Goal: Transaction & Acquisition: Purchase product/service

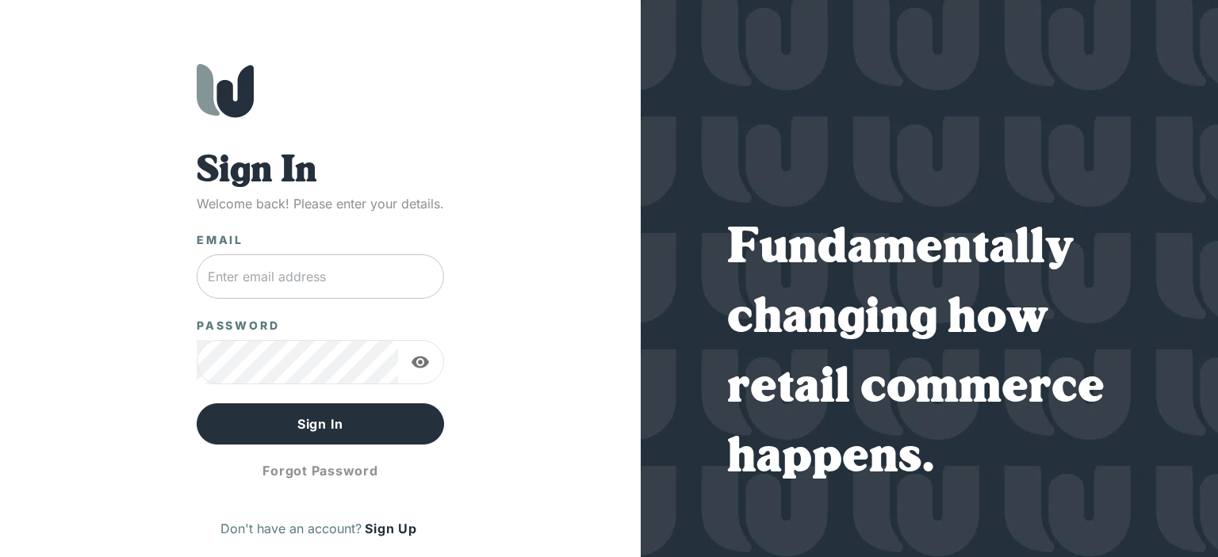
click at [239, 271] on input "text" at bounding box center [320, 277] width 247 height 44
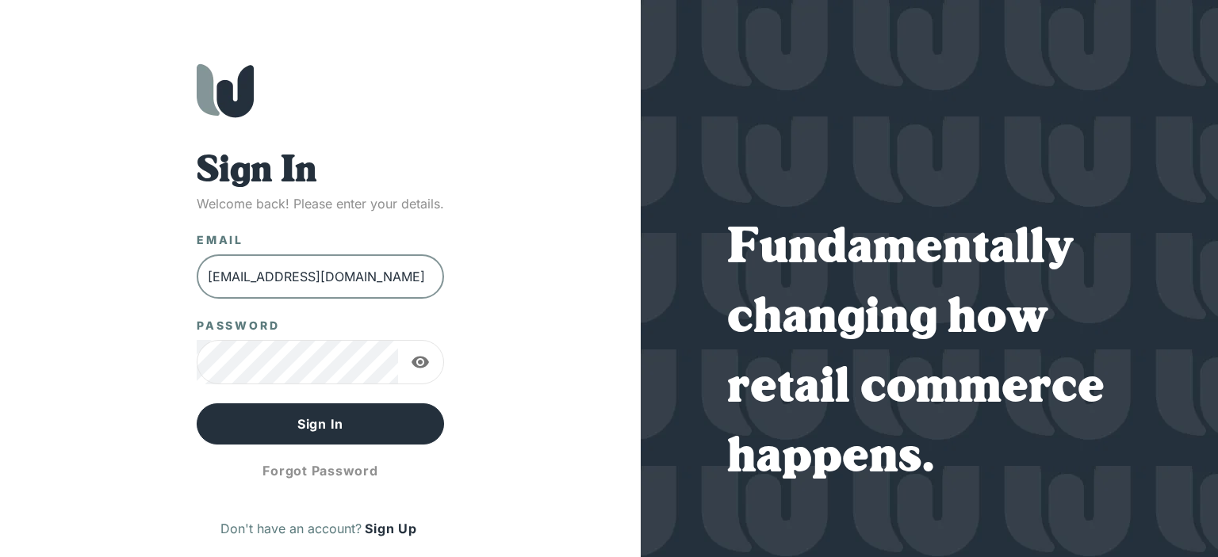
click at [384, 266] on input "[EMAIL_ADDRESS][DOMAIN_NAME]" at bounding box center [320, 277] width 247 height 44
click at [115, 255] on div "Sign In Welcome back! Please enter your details. Email [EMAIL_ADDRESS][DOMAIN_N…" at bounding box center [320, 310] width 577 height 494
click at [153, 431] on div "Sign In Welcome back! Please enter your details. Email [EMAIL_ADDRESS][DOMAIN_N…" at bounding box center [320, 310] width 577 height 494
click at [289, 307] on div "Sign In Welcome back! Please enter your details. Email [EMAIL_ADDRESS][DOMAIN_N…" at bounding box center [320, 320] width 247 height 341
click at [308, 272] on input "[EMAIL_ADDRESS][DOMAIN_NAME]" at bounding box center [320, 277] width 247 height 44
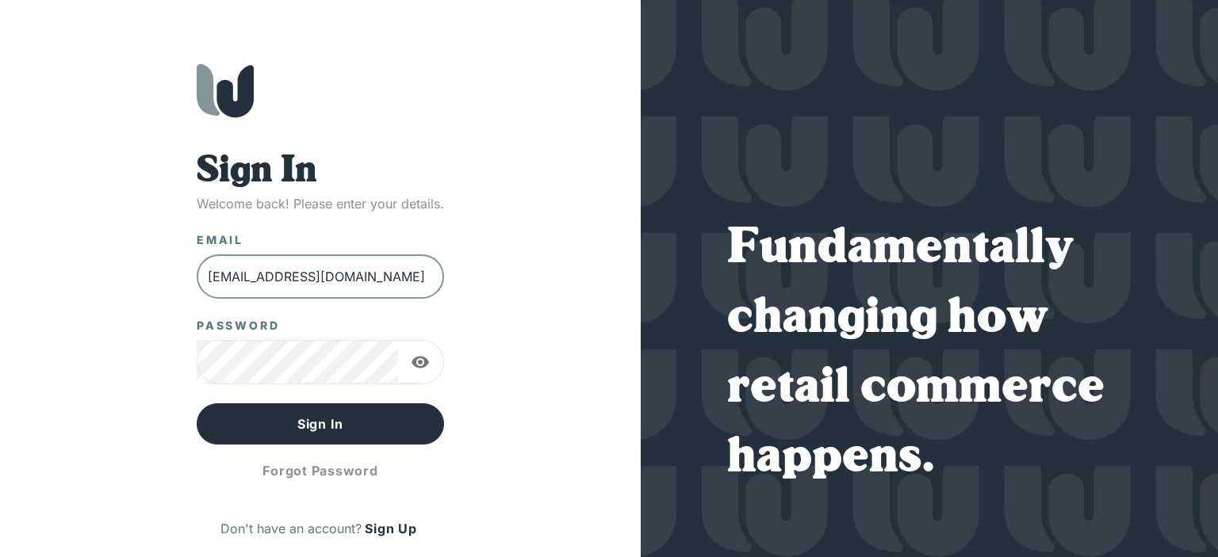
type input "[EMAIL_ADDRESS][DOMAIN_NAME]"
click at [238, 271] on input "text" at bounding box center [320, 277] width 247 height 44
type input "[EMAIL_ADDRESS][DOMAIN_NAME]"
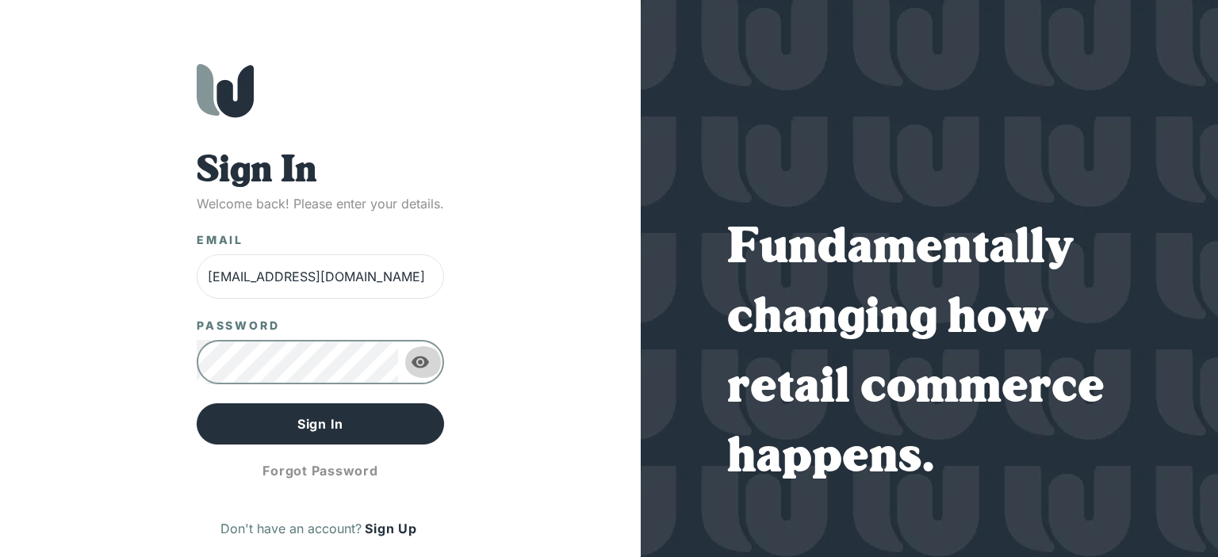
click at [425, 361] on icon "button" at bounding box center [420, 363] width 17 height 12
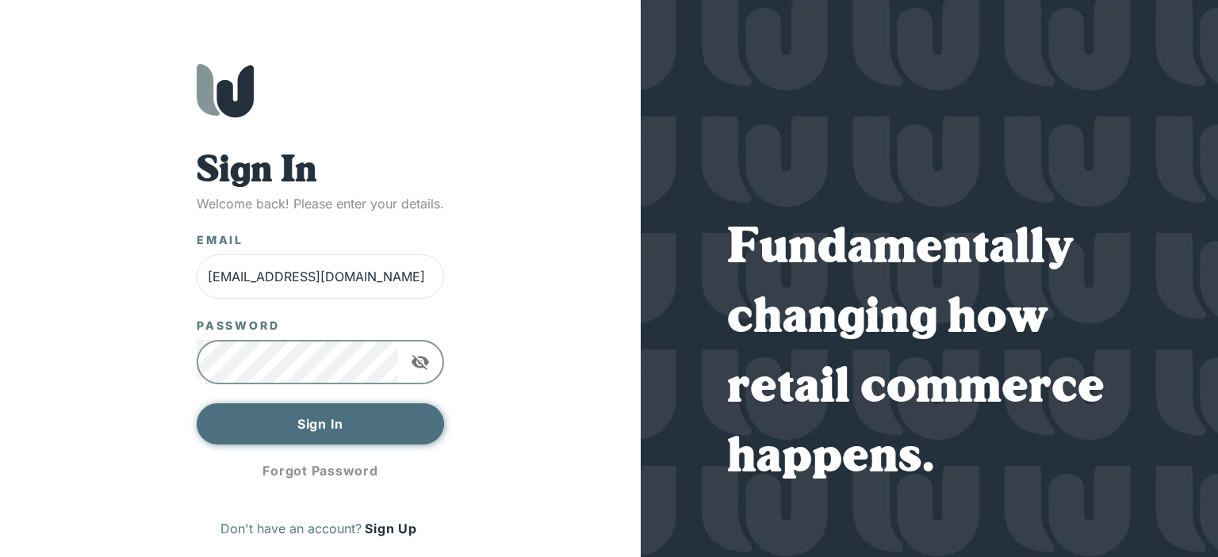
click at [351, 432] on button "Sign In" at bounding box center [320, 424] width 247 height 41
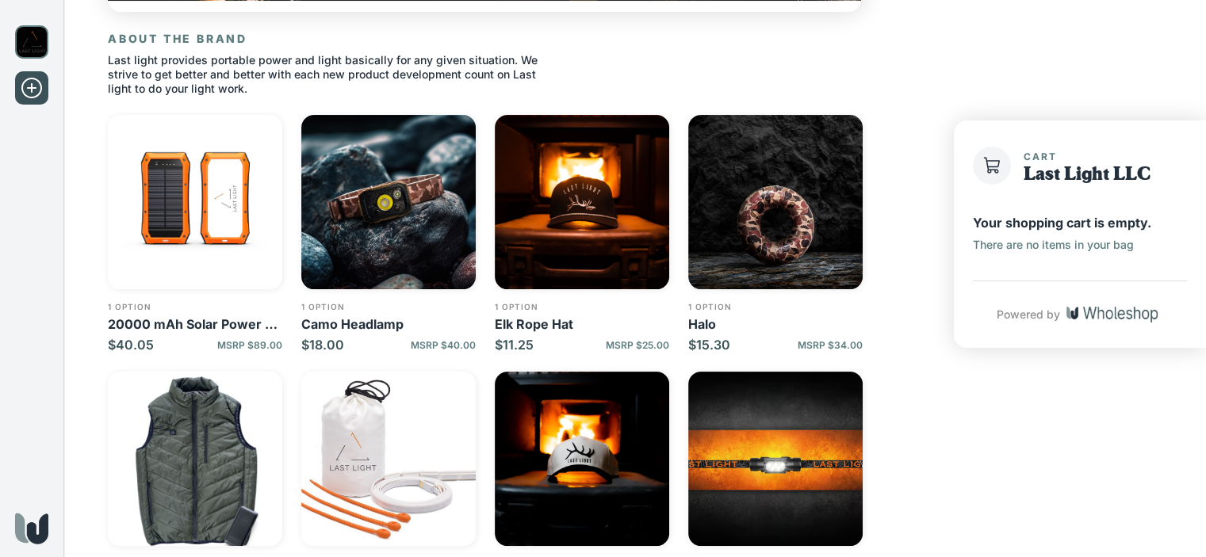
scroll to position [317, 0]
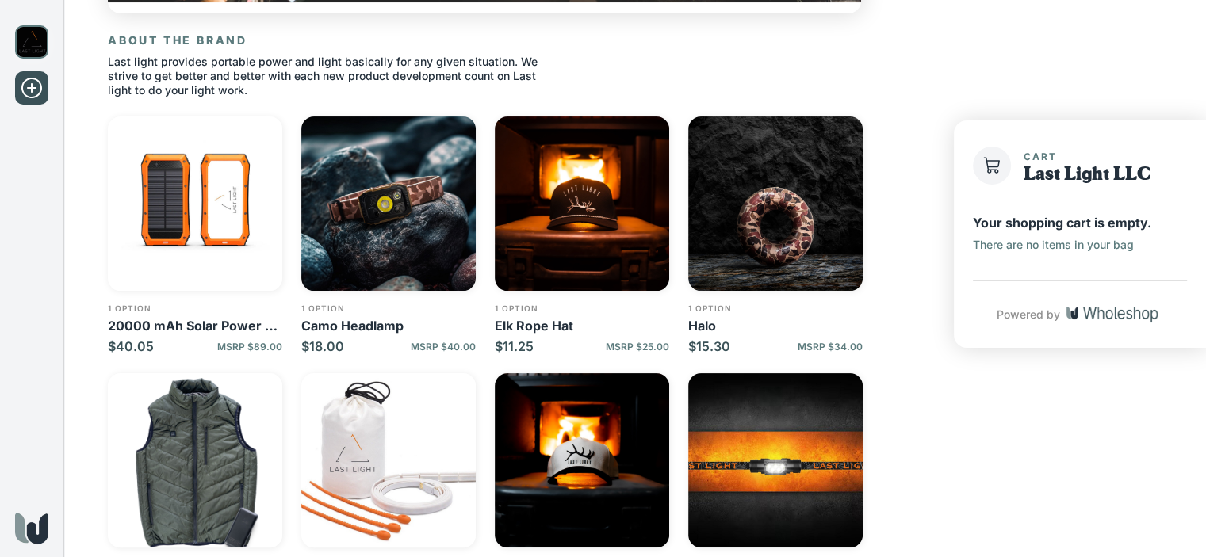
click at [177, 199] on img "button" at bounding box center [195, 204] width 174 height 174
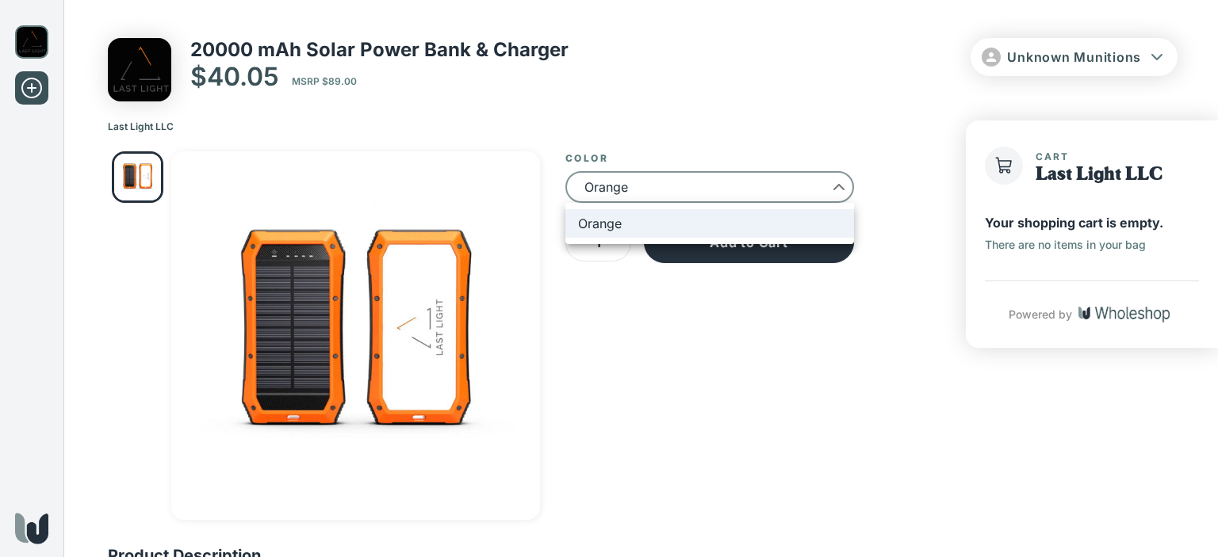
click at [792, 185] on div at bounding box center [609, 278] width 1218 height 557
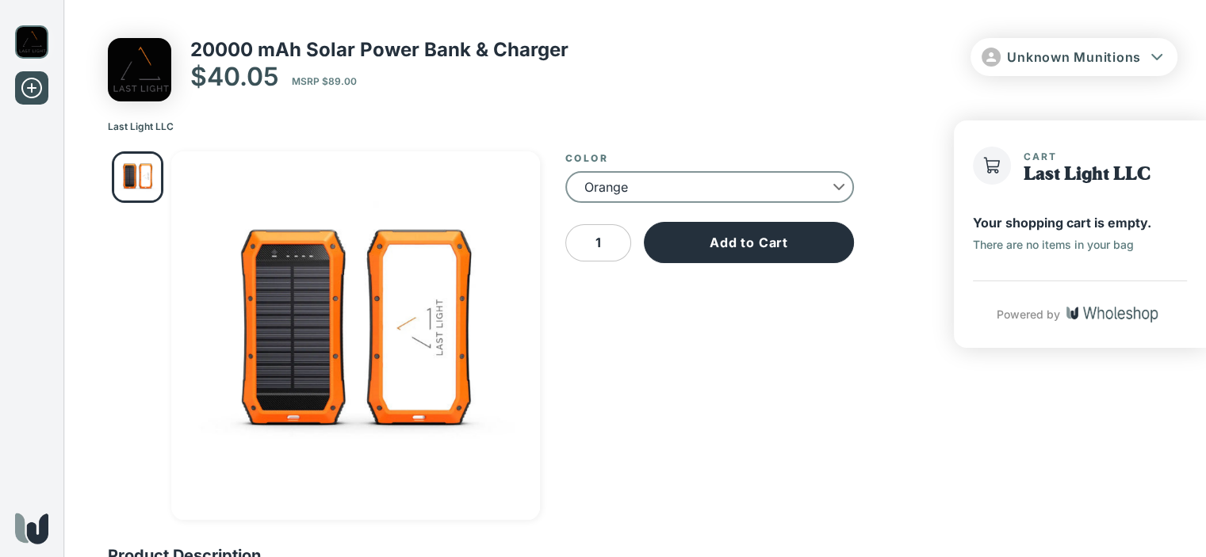
click at [607, 246] on input "1" at bounding box center [598, 242] width 66 height 37
type input "10"
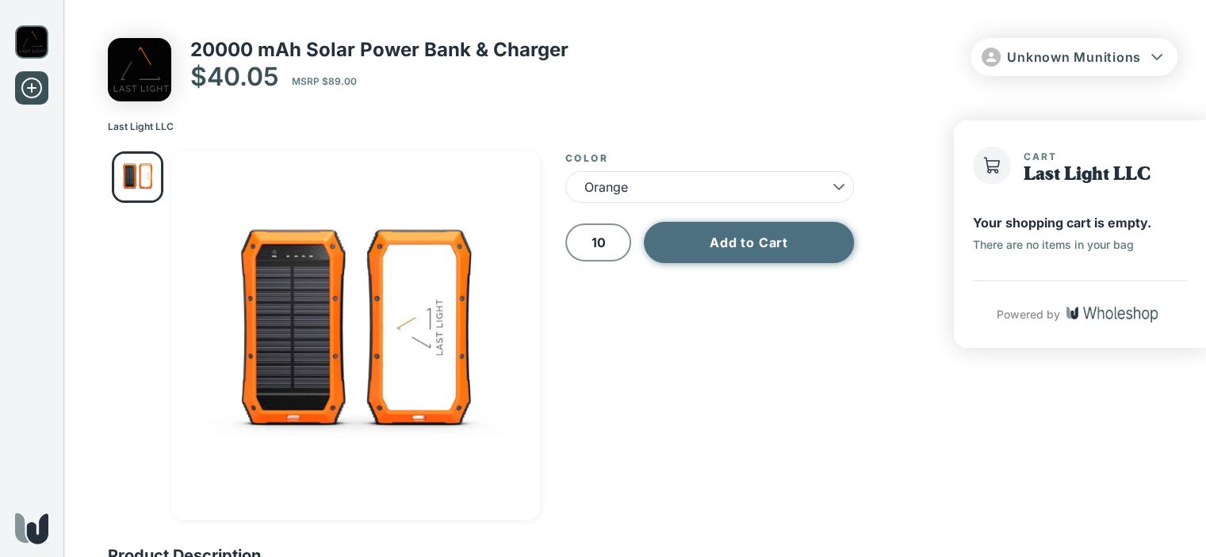
click at [760, 237] on button "Add to Cart" at bounding box center [749, 242] width 210 height 41
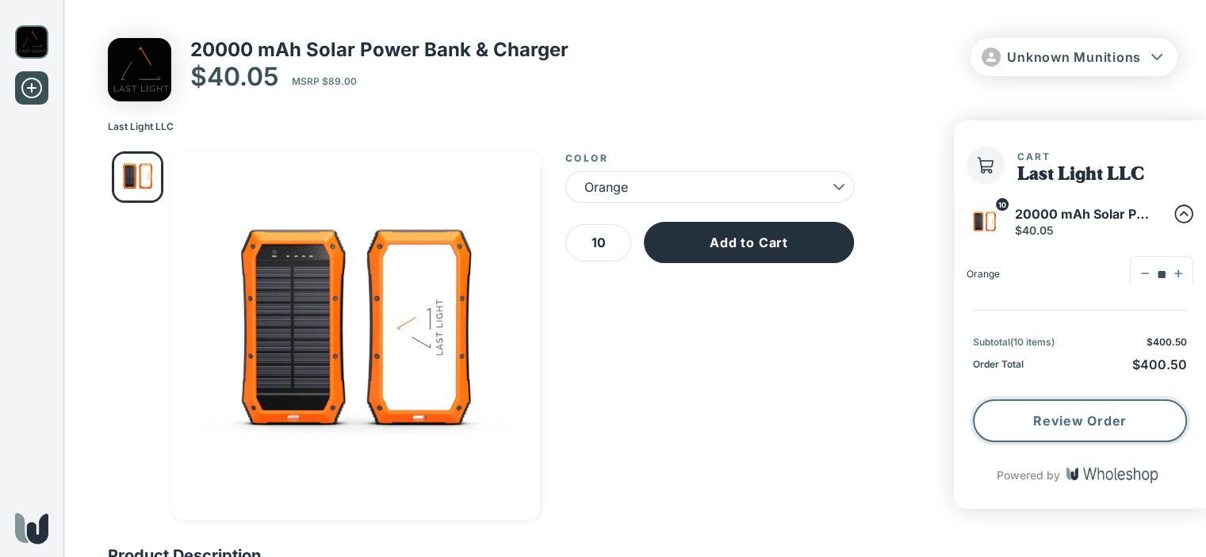
click at [1106, 427] on button "Review Order" at bounding box center [1080, 421] width 214 height 43
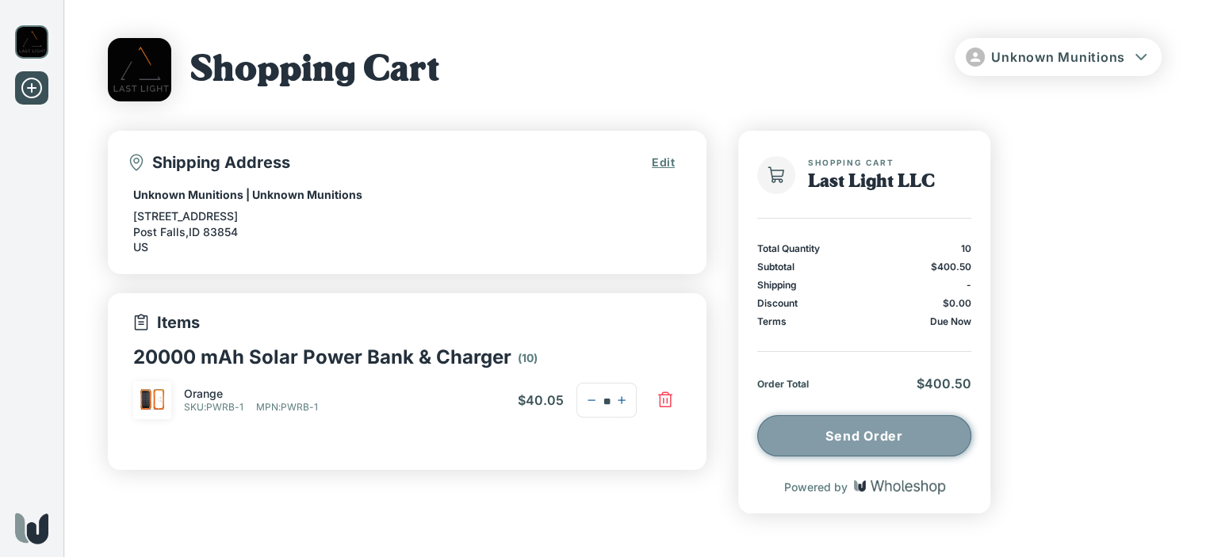
click at [888, 429] on button "Send Order" at bounding box center [864, 436] width 214 height 41
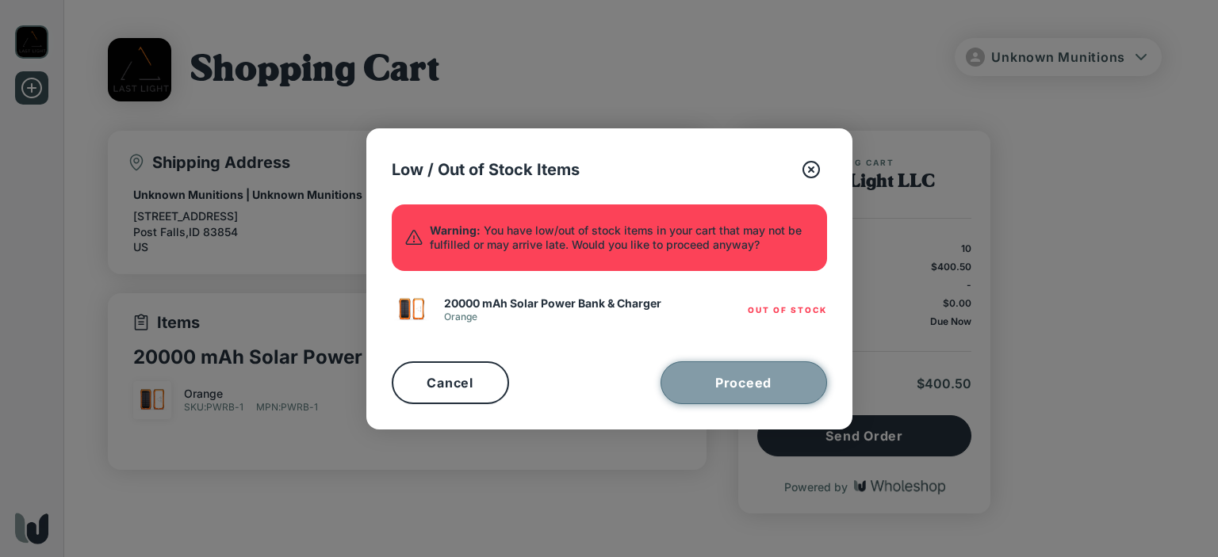
click at [760, 387] on button "Proceed" at bounding box center [744, 383] width 167 height 43
